Goal: Register for event/course

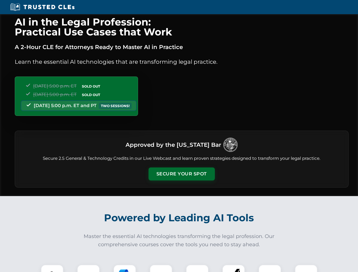
click at [181, 174] on button "Secure Your Spot" at bounding box center [182, 174] width 66 height 13
click at [52, 268] on img at bounding box center [52, 276] width 16 height 16
click at [88, 268] on div at bounding box center [88, 276] width 23 height 23
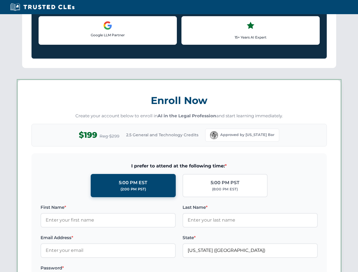
click at [161, 268] on label "Password *" at bounding box center [108, 268] width 135 height 7
